Goal: Browse casually: Explore the website without a specific task or goal

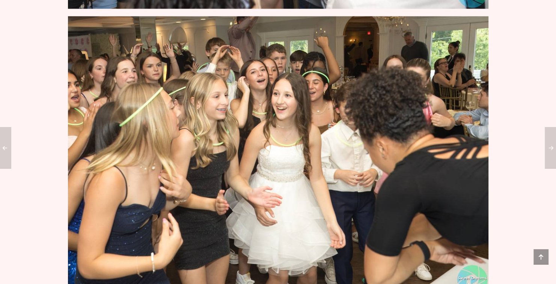
scroll to position [1219, 0]
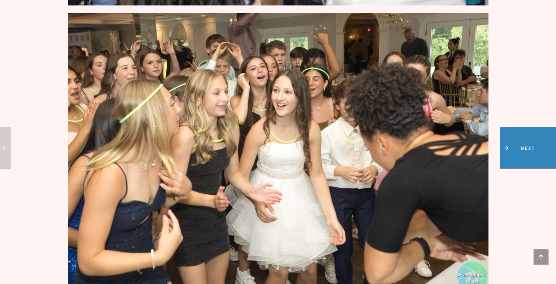
click at [542, 138] on span "Next" at bounding box center [527, 147] width 56 height 41
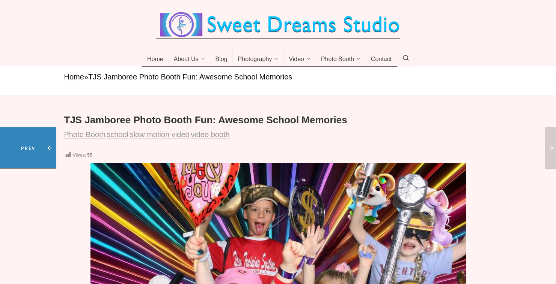
click at [6, 147] on span "Prev" at bounding box center [28, 147] width 56 height 41
